Goal: Information Seeking & Learning: Find specific page/section

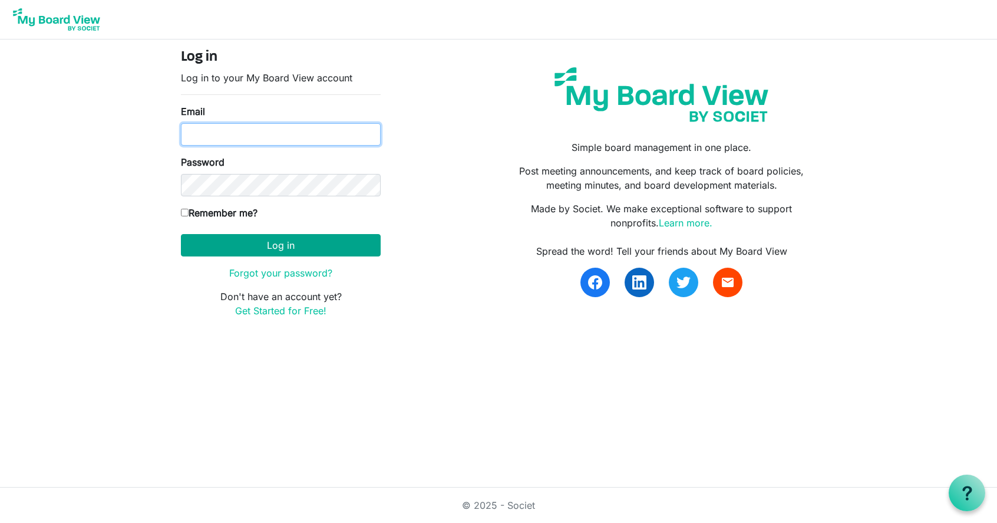
type input "[PERSON_NAME][EMAIL_ADDRESS][PERSON_NAME][DOMAIN_NAME]"
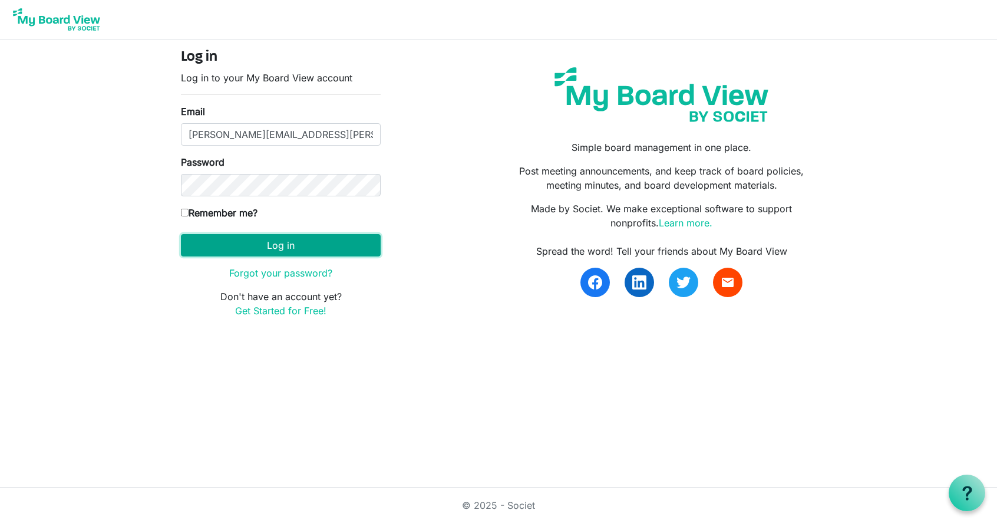
click at [278, 246] on button "Log in" at bounding box center [281, 245] width 200 height 22
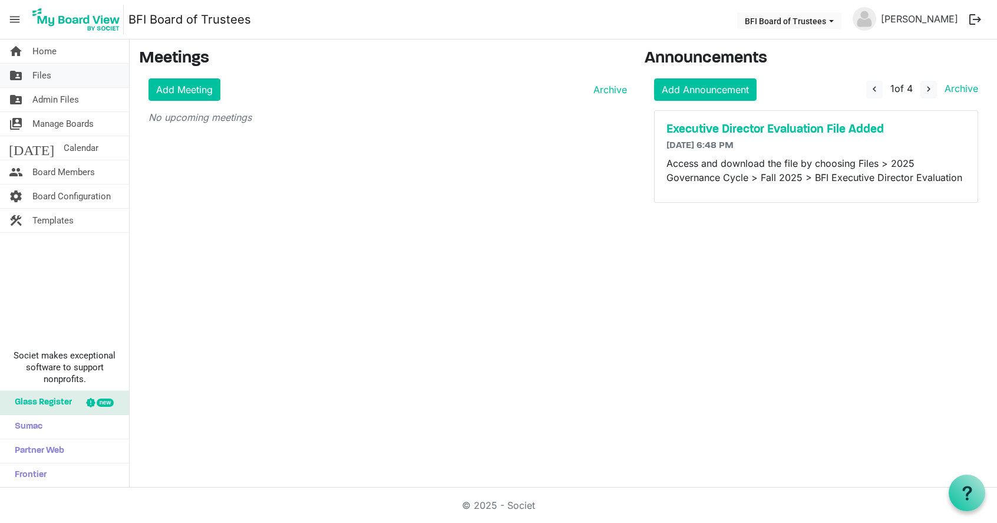
click at [50, 79] on span "Files" at bounding box center [41, 76] width 19 height 24
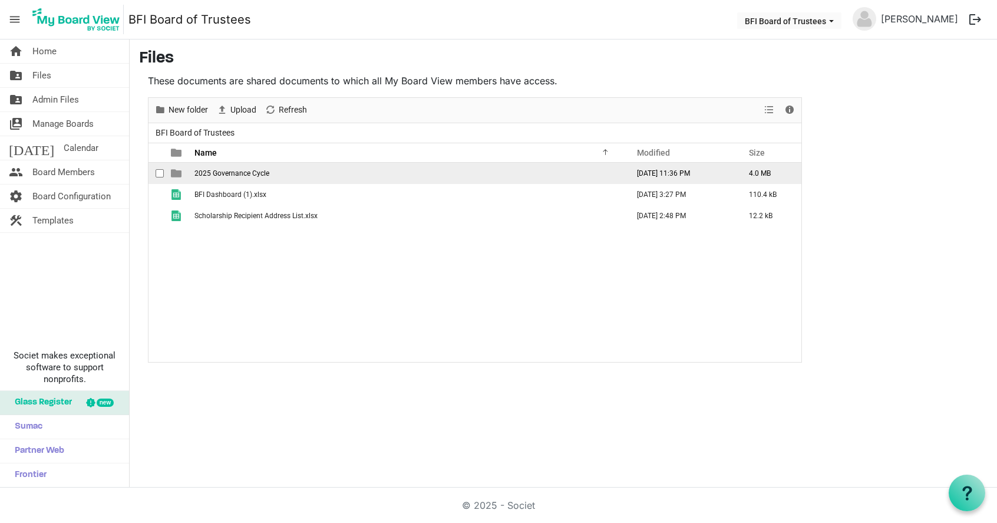
click at [219, 175] on span "2025 Governance Cycle" at bounding box center [232, 173] width 75 height 8
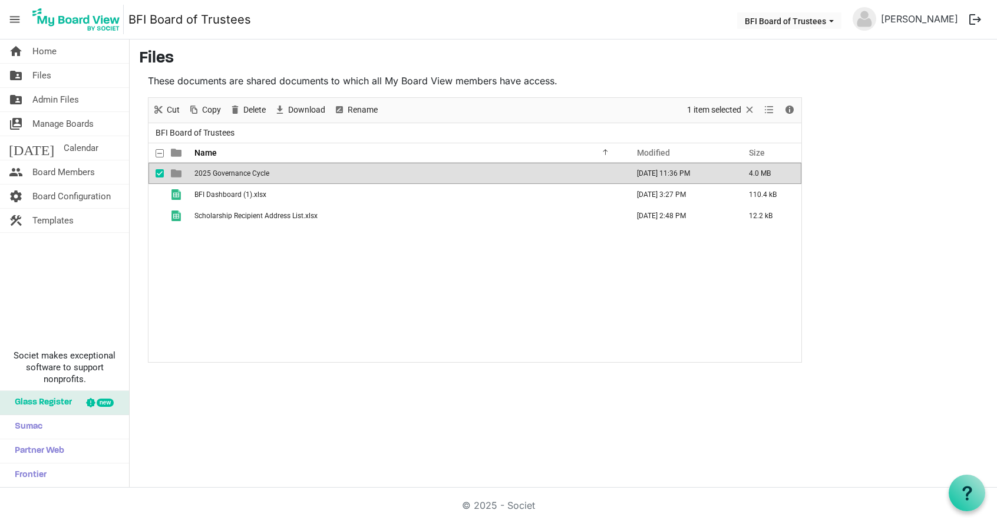
click at [219, 175] on span "2025 Governance Cycle" at bounding box center [232, 173] width 75 height 8
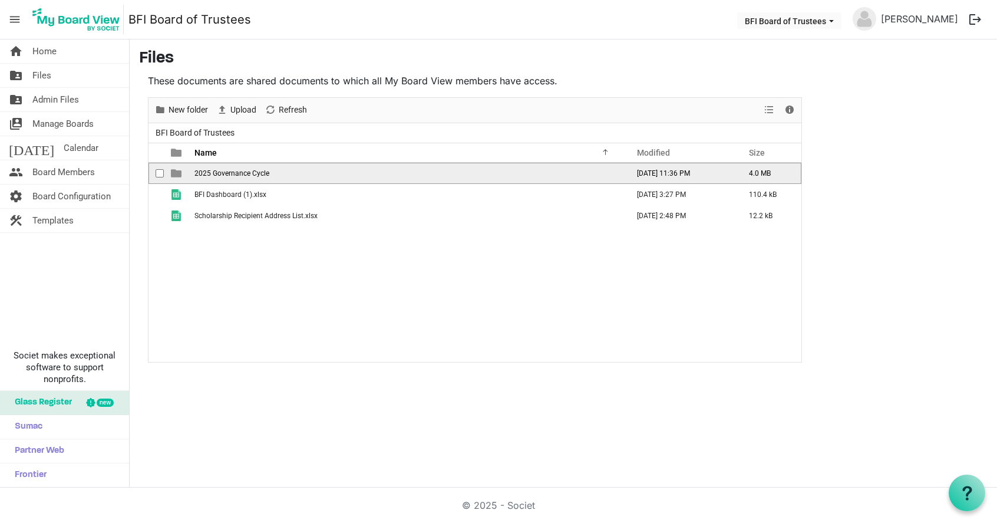
click at [231, 173] on span "2025 Governance Cycle" at bounding box center [232, 173] width 75 height 8
click at [212, 169] on span "Fall 2025" at bounding box center [210, 173] width 30 height 8
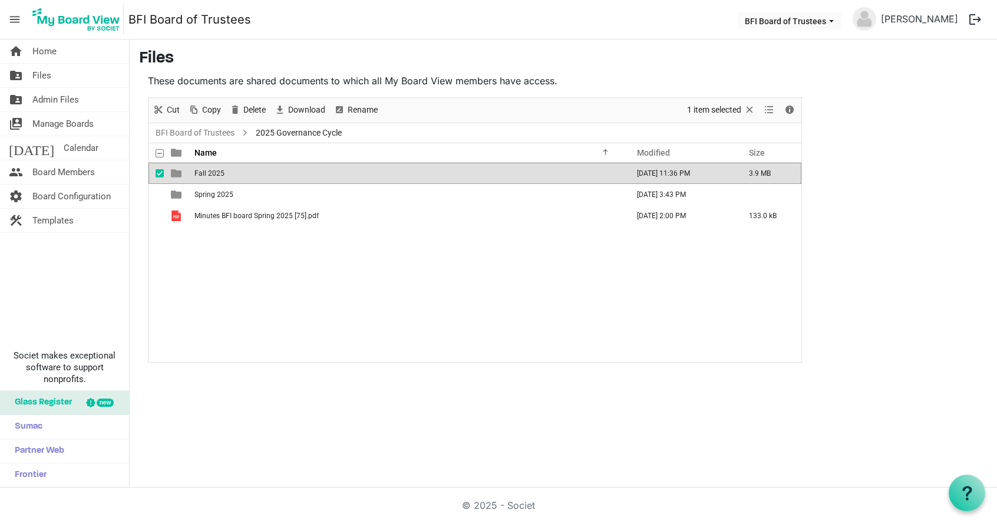
click at [212, 169] on span "Fall 2025" at bounding box center [210, 173] width 30 height 8
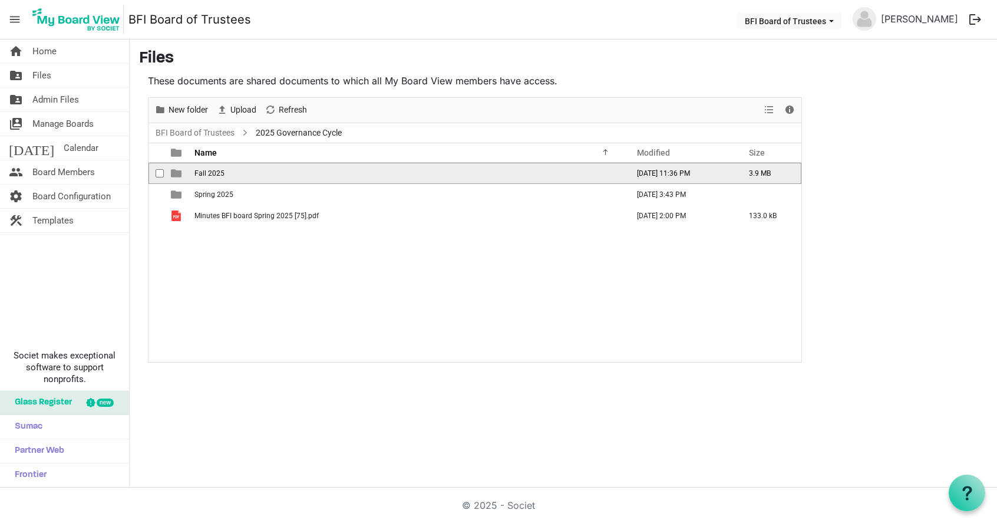
click at [212, 169] on span "Fall 2025" at bounding box center [210, 173] width 30 height 8
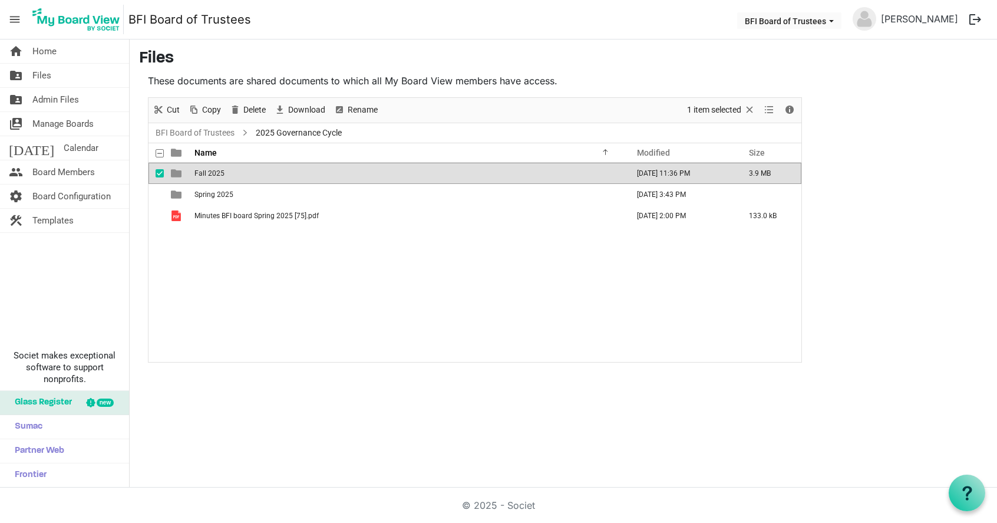
click at [212, 169] on span "Fall 2025" at bounding box center [210, 173] width 30 height 8
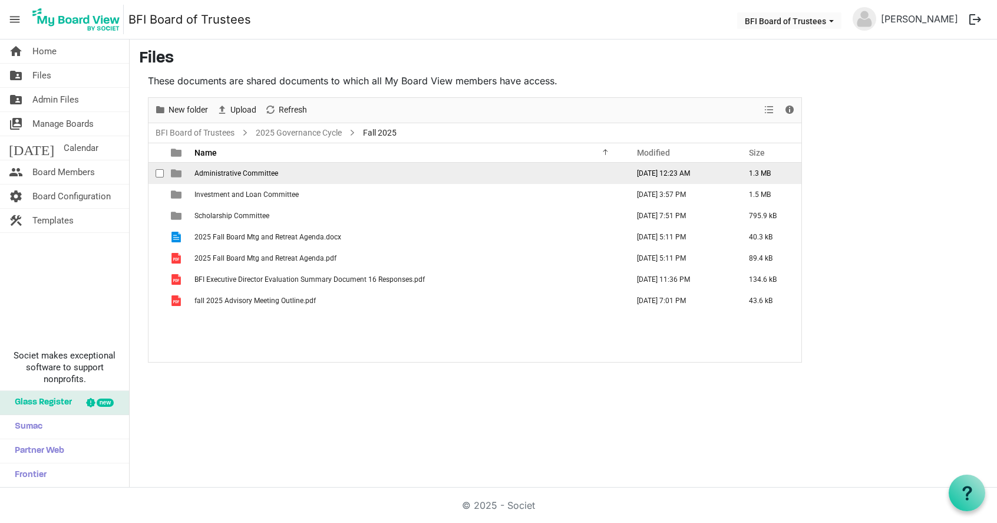
click at [220, 174] on span "Administrative Committee" at bounding box center [237, 173] width 84 height 8
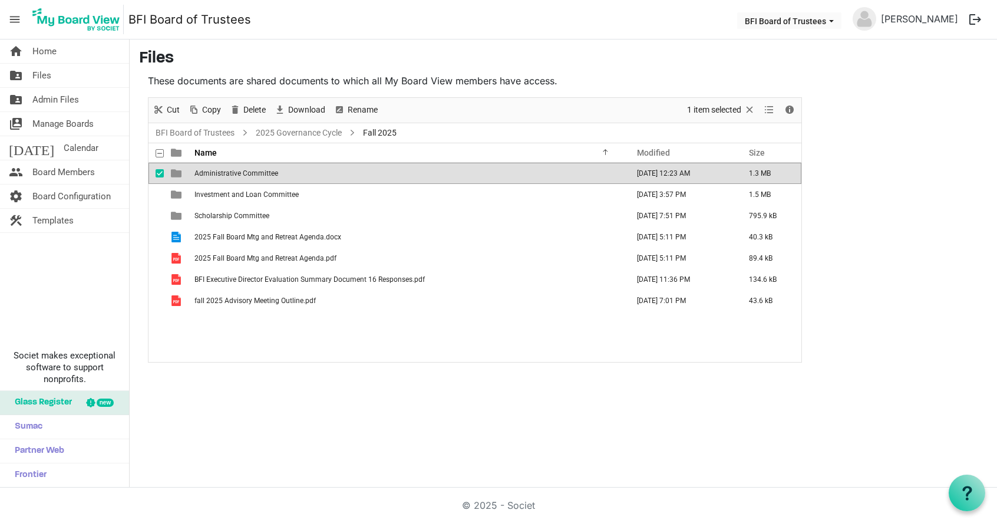
click at [220, 174] on span "Administrative Committee" at bounding box center [237, 173] width 84 height 8
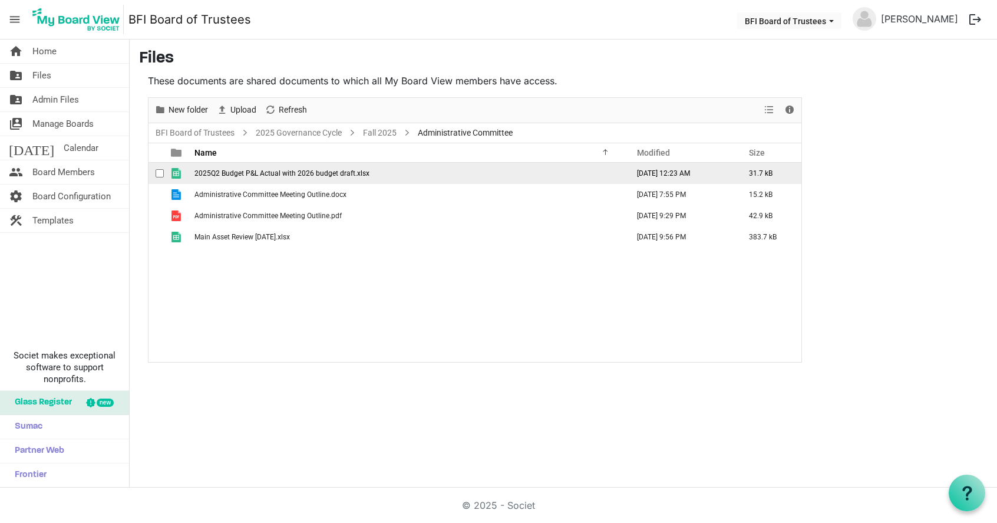
click at [271, 173] on span "2025Q2 Budget P&L Actual with 2026 budget draft.xlsx" at bounding box center [282, 173] width 175 height 8
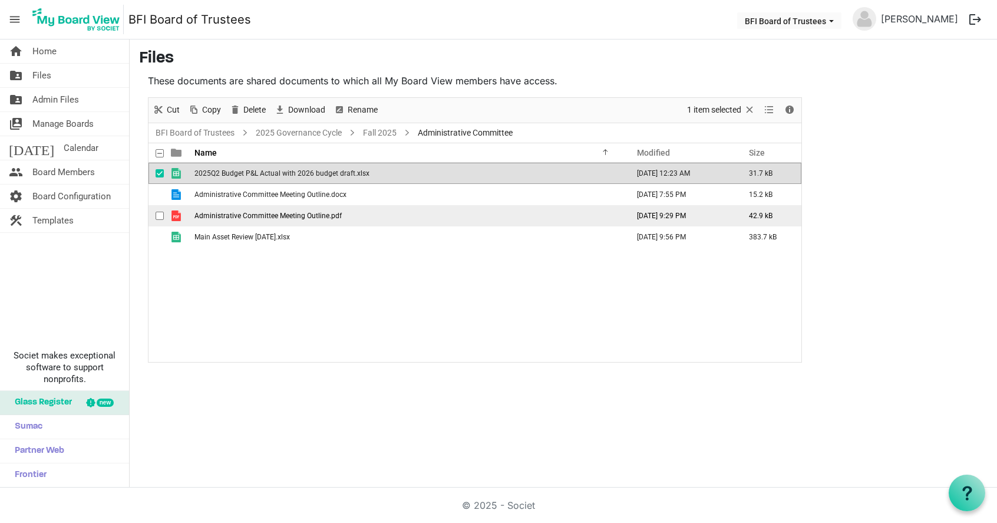
click at [279, 216] on span "Administrative Committee Meeting Outline.pdf" at bounding box center [268, 216] width 147 height 8
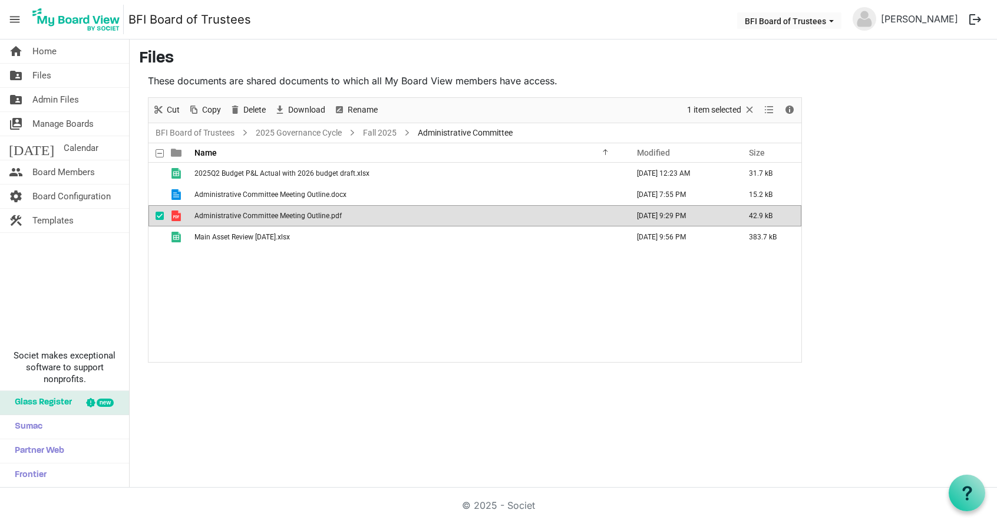
click at [279, 216] on span "Administrative Committee Meeting Outline.pdf" at bounding box center [268, 216] width 147 height 8
